Goal: Complete application form

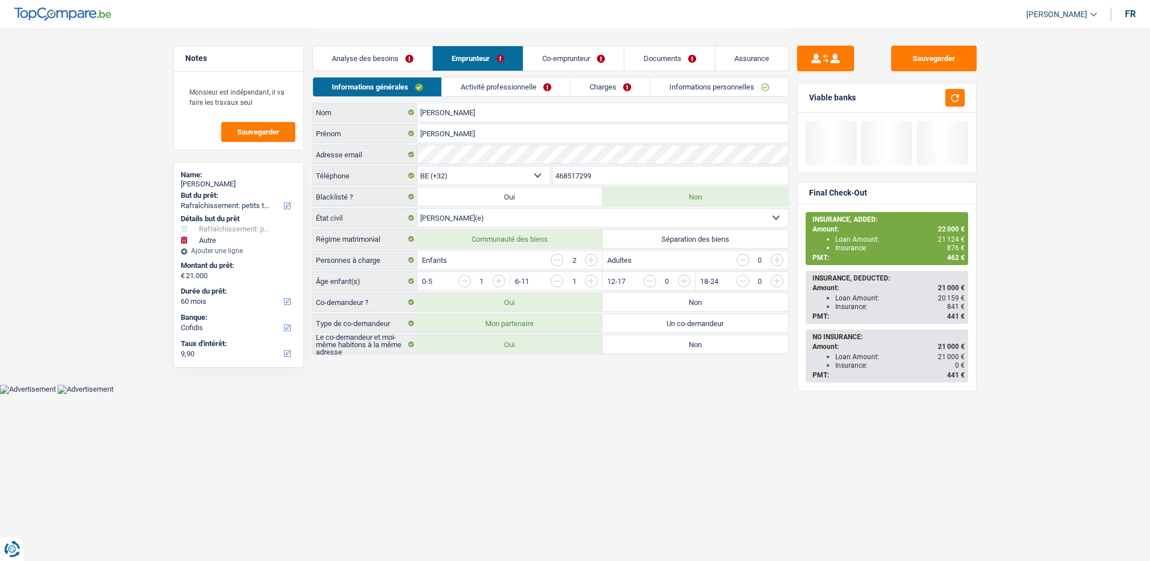
select select "houseOrGarden"
select select "other"
select select "60"
select select "32"
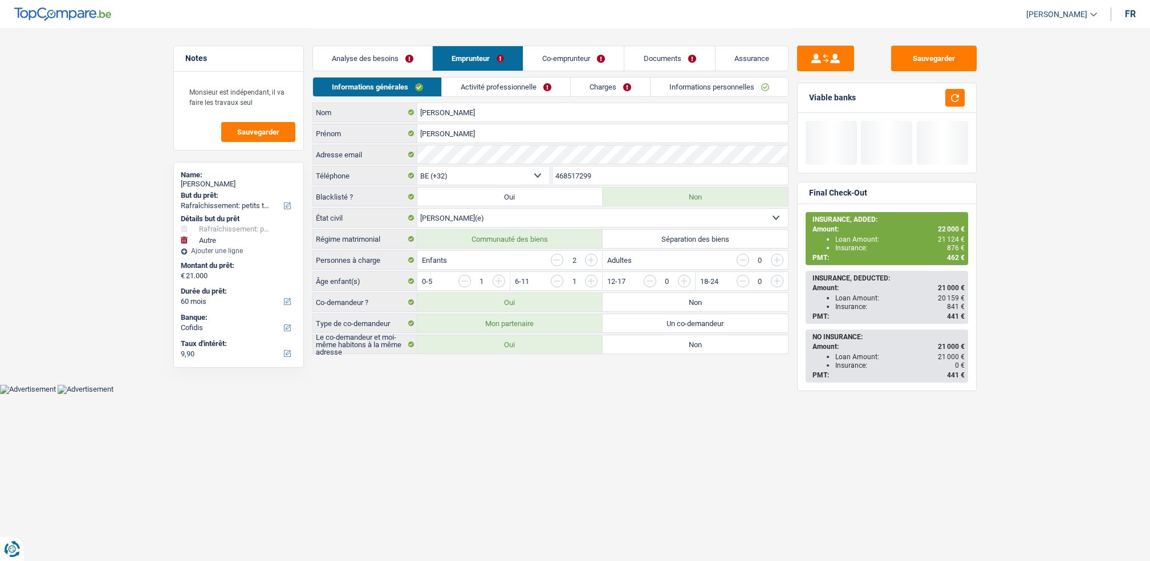
select select "married"
select select "worker"
select select "familyAllowances"
select select "netSalary"
select select "mealVouchers"
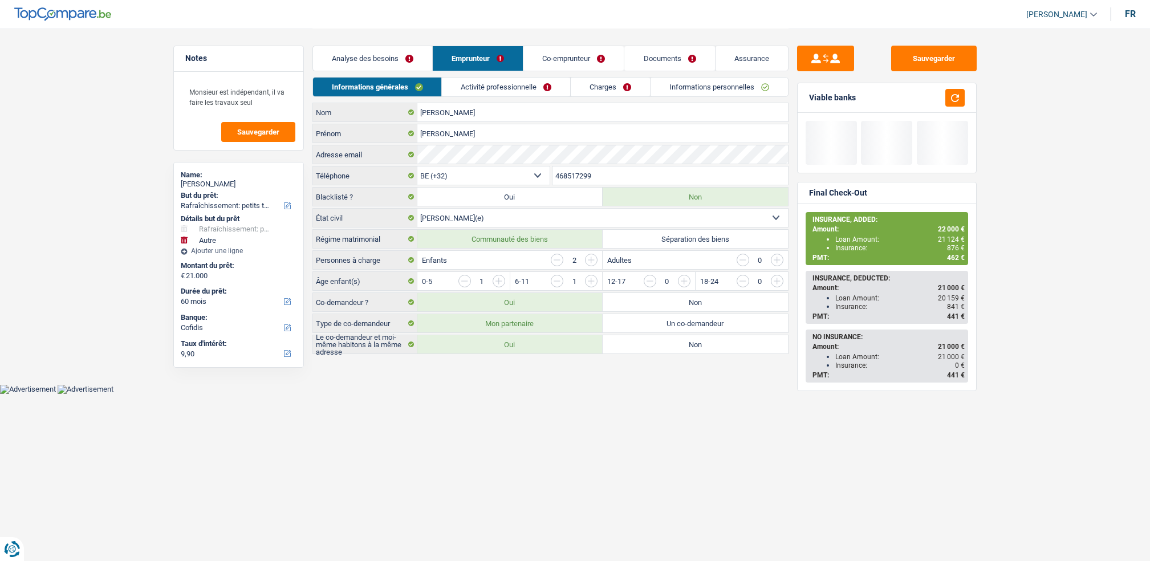
select select "BE"
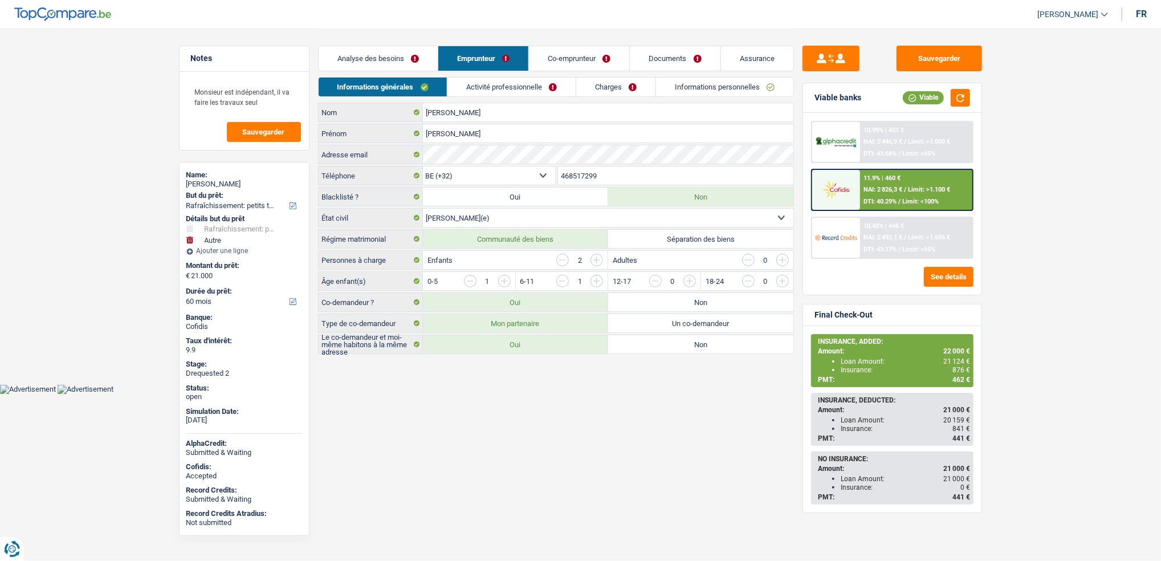
click at [473, 96] on link "Activité professionnelle" at bounding box center [511, 87] width 128 height 19
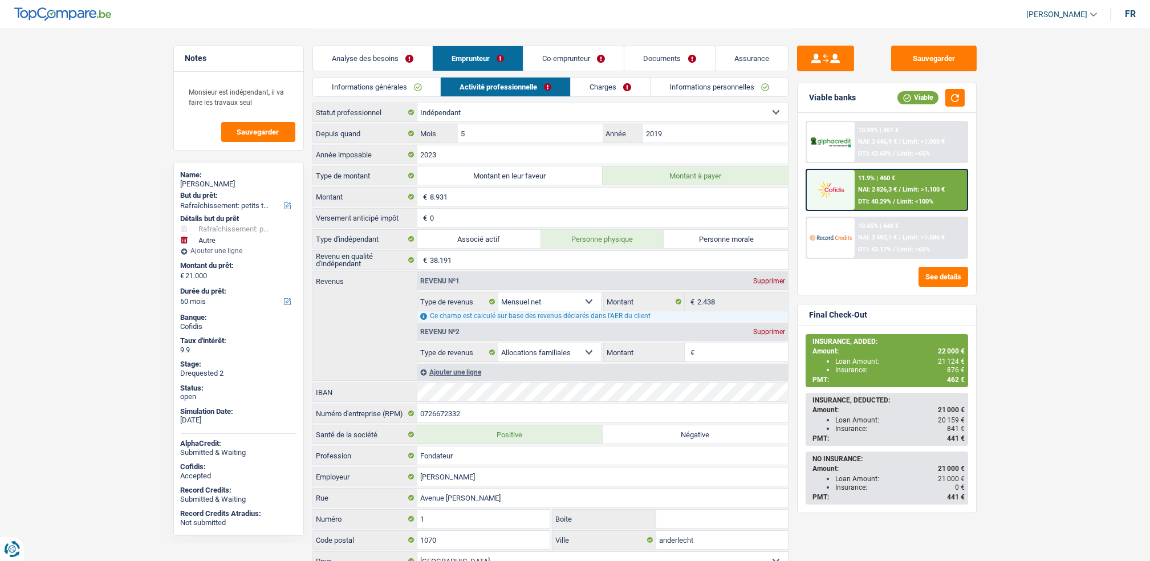
click at [580, 54] on link "Co-emprunteur" at bounding box center [573, 58] width 100 height 25
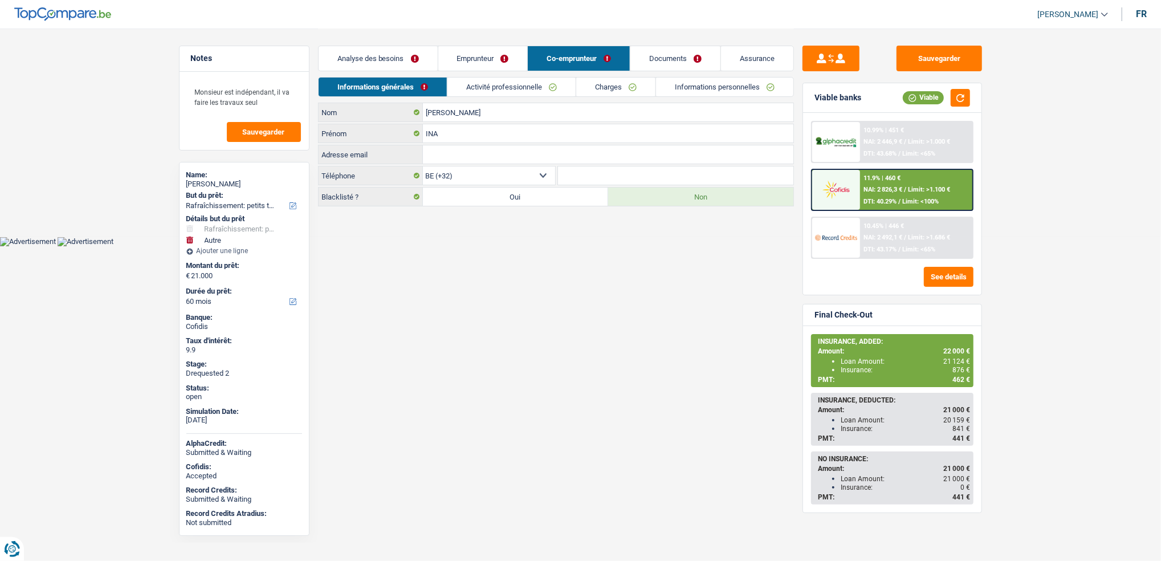
click at [515, 81] on link "Activité professionnelle" at bounding box center [511, 87] width 128 height 19
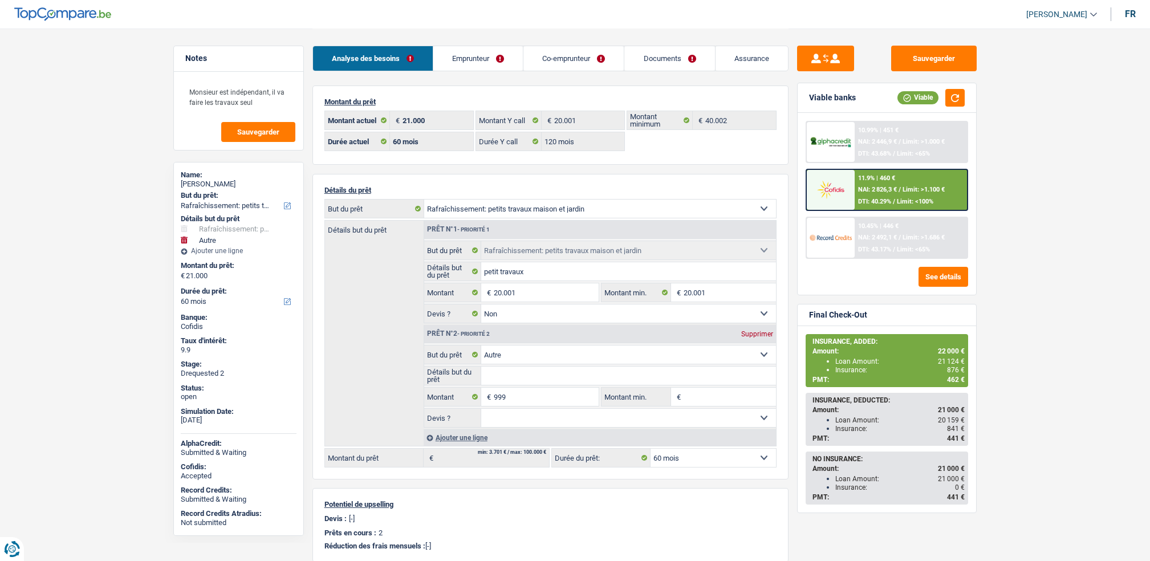
select select "houseOrGarden"
select select "other"
select select "60"
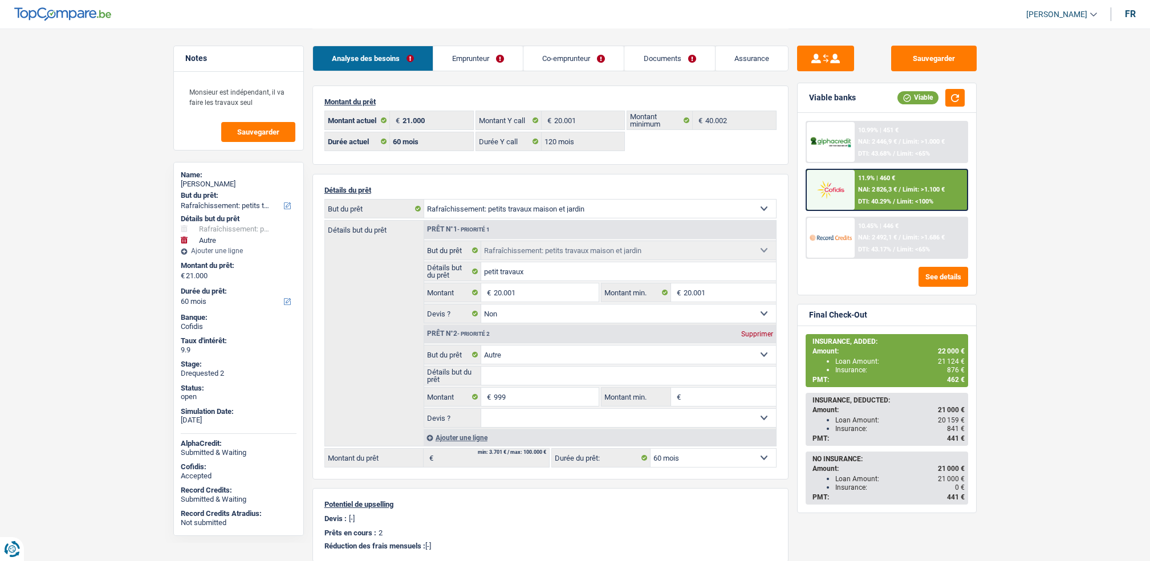
select select "120"
select select "houseOrGarden"
select select "false"
select select "other"
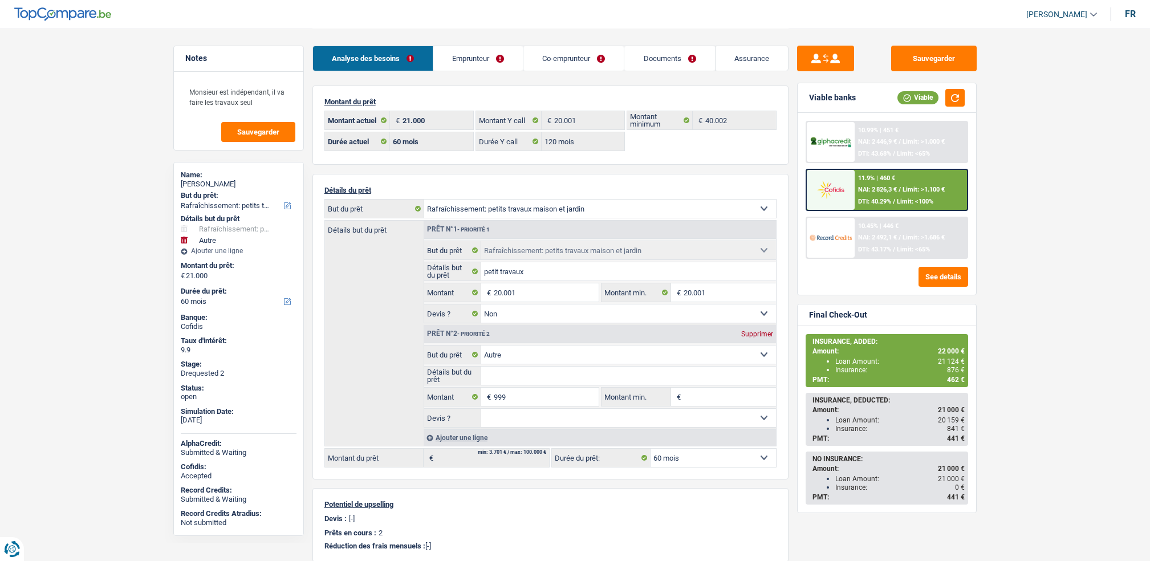
select select "60"
drag, startPoint x: 0, startPoint y: 0, endPoint x: 479, endPoint y: 63, distance: 482.9
click at [479, 63] on link "Emprunteur" at bounding box center [477, 58] width 89 height 25
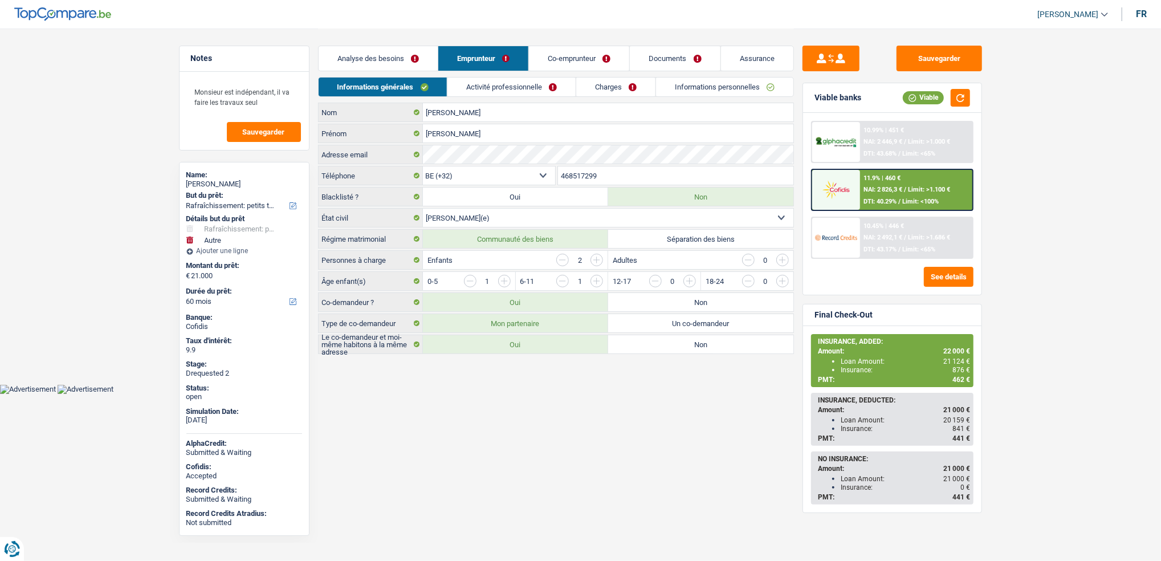
click at [508, 81] on link "Activité professionnelle" at bounding box center [511, 87] width 128 height 19
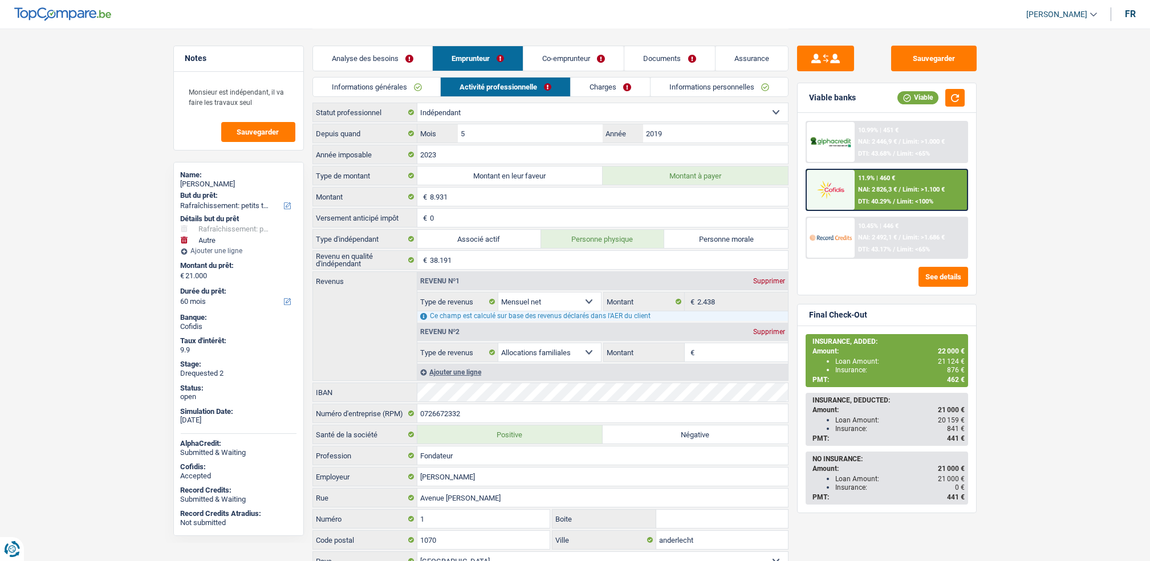
drag, startPoint x: 743, startPoint y: 84, endPoint x: 726, endPoint y: 93, distance: 20.2
click at [743, 84] on link "Informations personnelles" at bounding box center [718, 87] width 137 height 19
